Goal: Transaction & Acquisition: Obtain resource

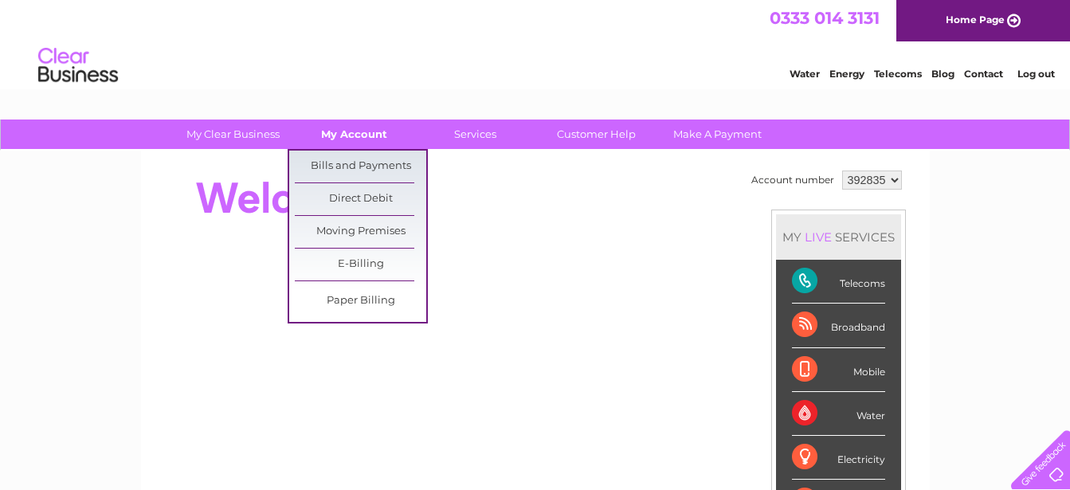
click at [355, 132] on link "My Account" at bounding box center [353, 134] width 131 height 29
click at [355, 166] on link "Bills and Payments" at bounding box center [360, 167] width 131 height 32
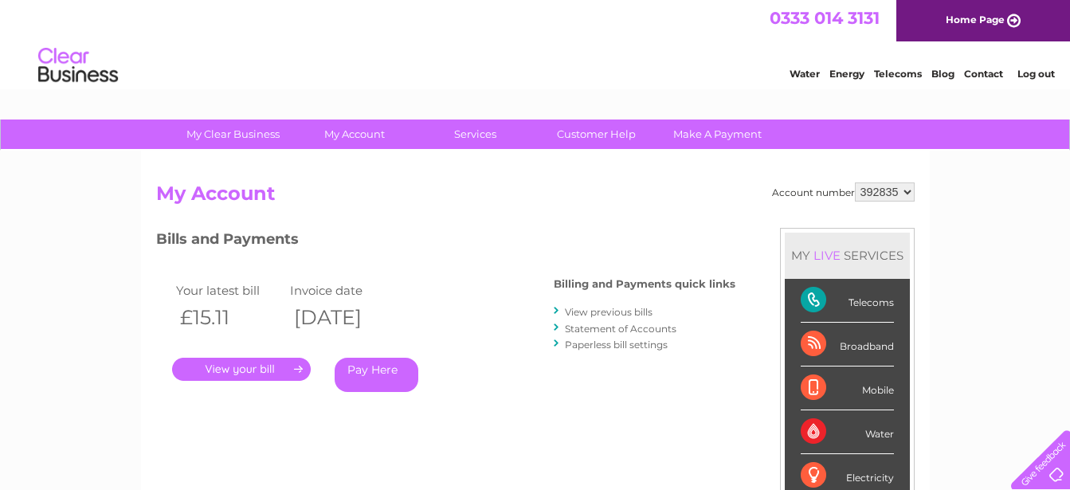
click at [600, 308] on link "View previous bills" at bounding box center [609, 312] width 88 height 12
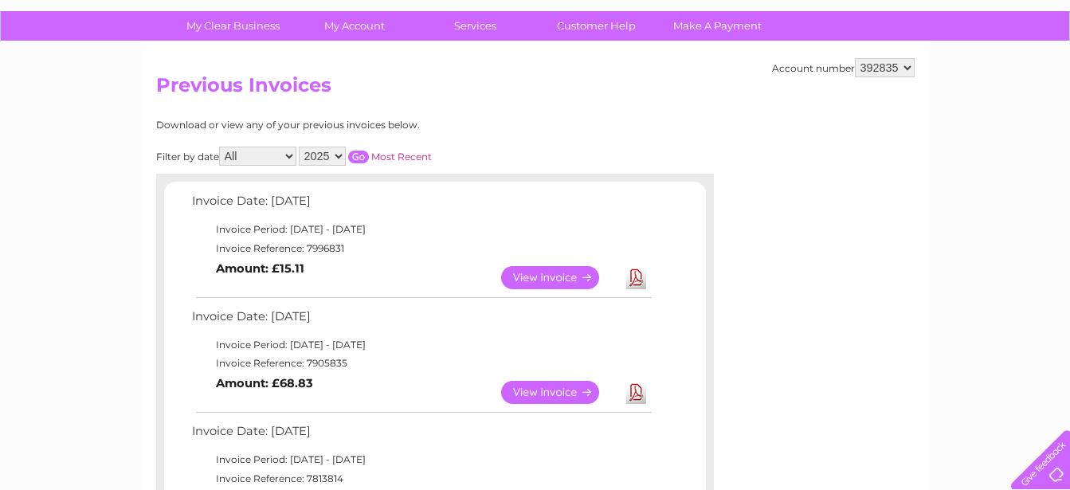
scroll to position [217, 0]
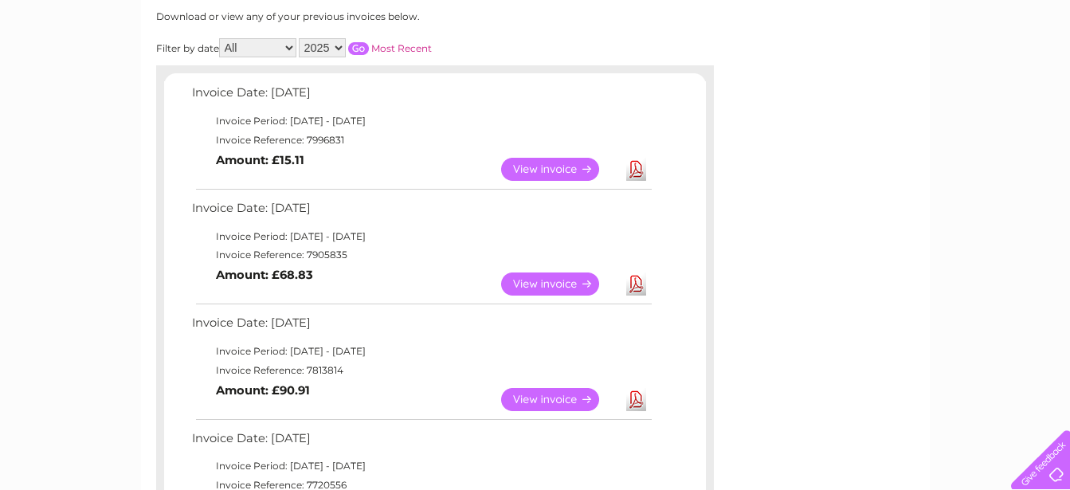
click at [537, 394] on link "View" at bounding box center [559, 399] width 117 height 23
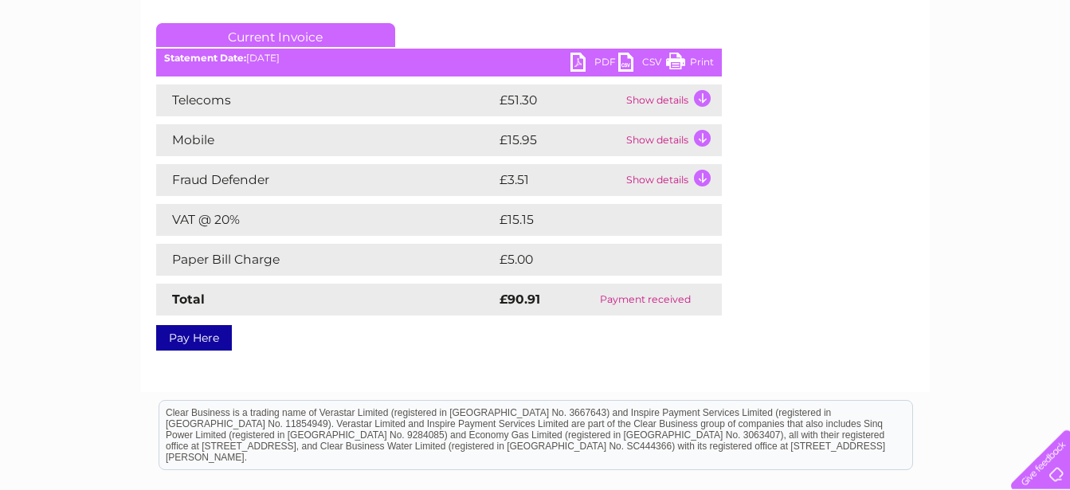
scroll to position [217, 0]
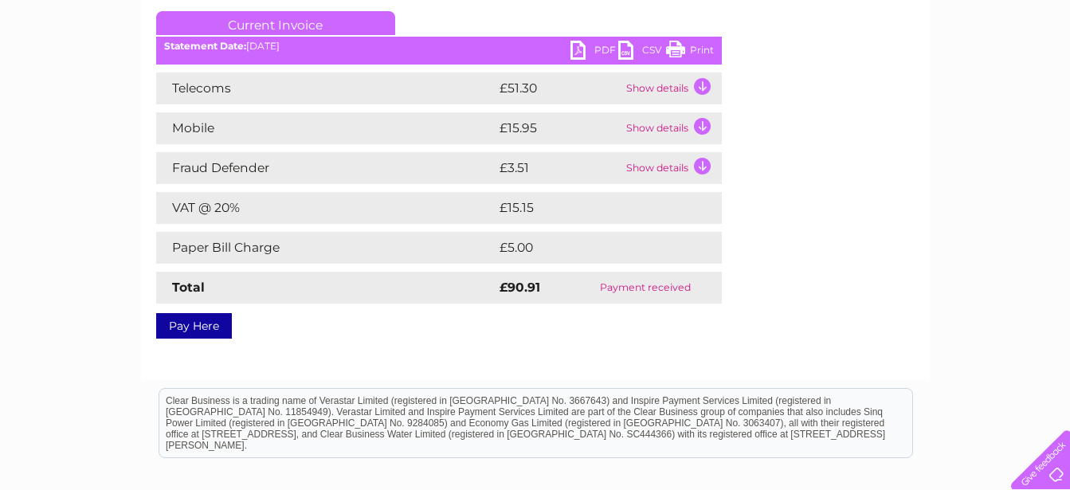
click at [592, 48] on link "PDF" at bounding box center [595, 52] width 48 height 23
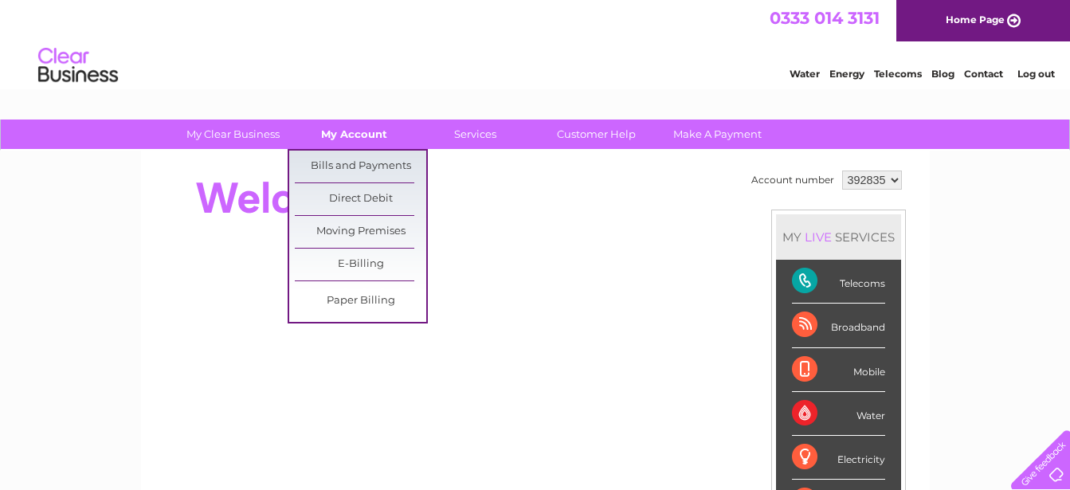
click at [371, 135] on link "My Account" at bounding box center [353, 134] width 131 height 29
click at [368, 161] on link "Bills and Payments" at bounding box center [360, 167] width 131 height 32
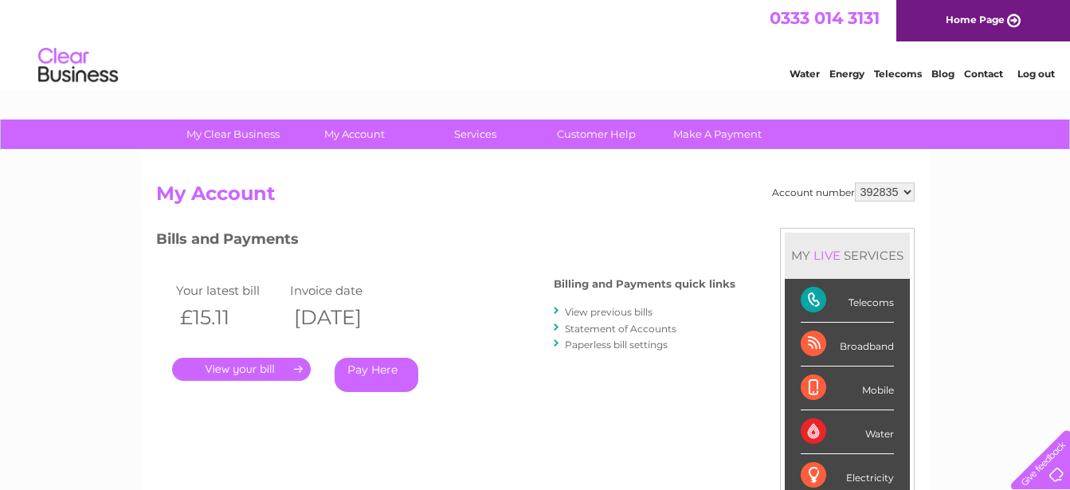
click at [265, 367] on link "." at bounding box center [241, 369] width 139 height 23
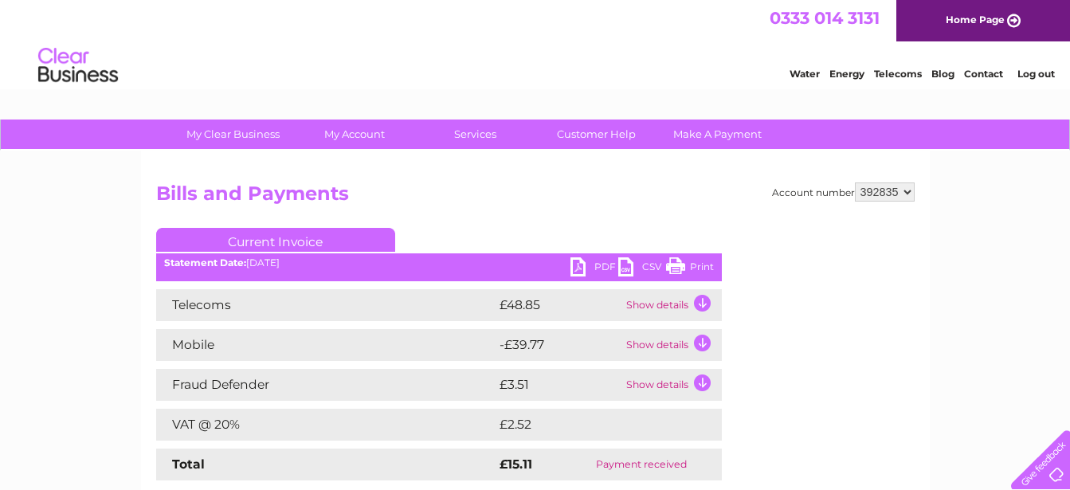
click at [600, 265] on link "PDF" at bounding box center [595, 268] width 48 height 23
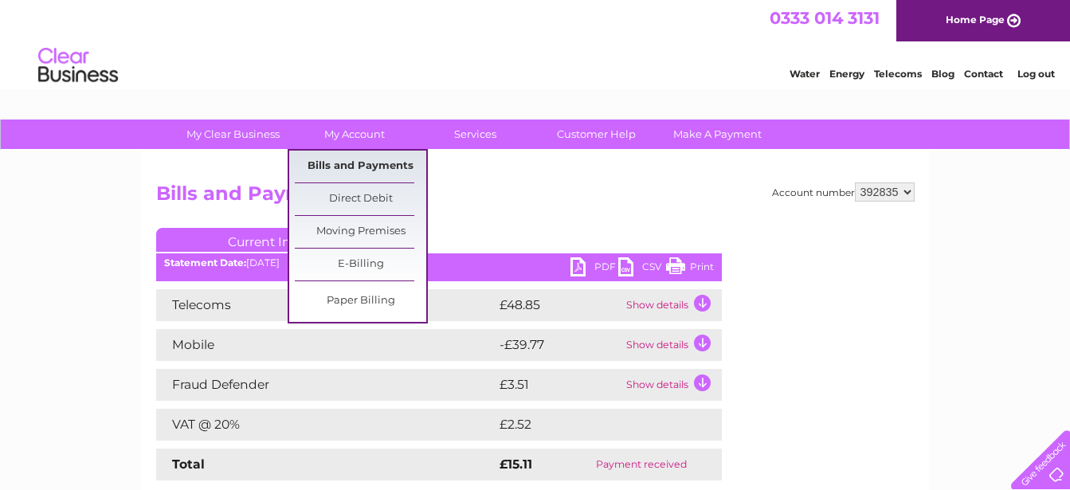
click at [343, 167] on link "Bills and Payments" at bounding box center [360, 167] width 131 height 32
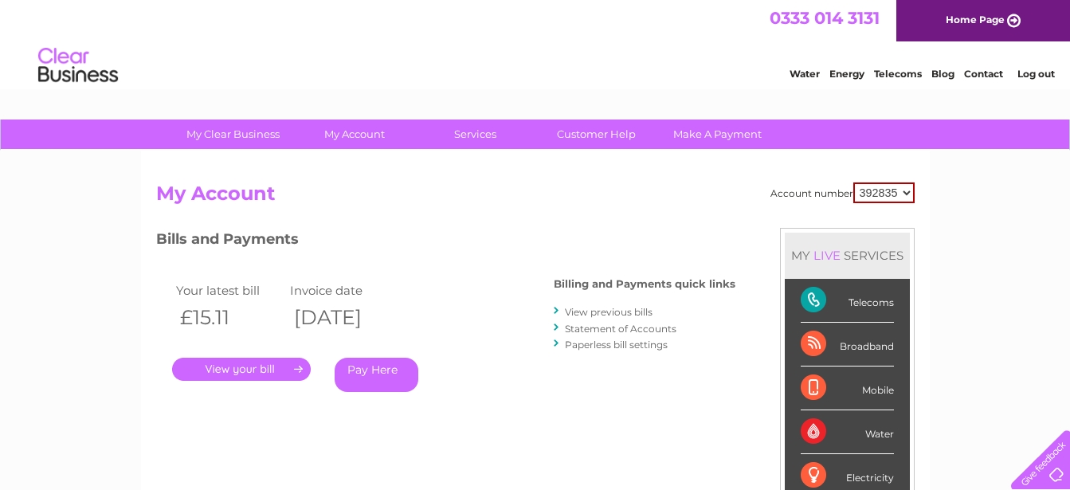
click at [598, 315] on link "View previous bills" at bounding box center [609, 312] width 88 height 12
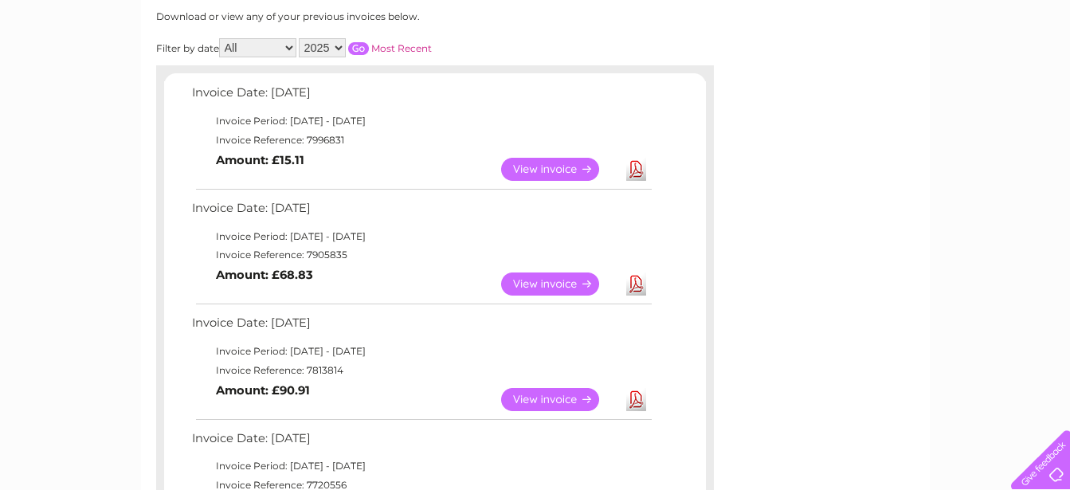
click at [641, 284] on link "Download" at bounding box center [636, 284] width 20 height 23
